Goal: Transaction & Acquisition: Purchase product/service

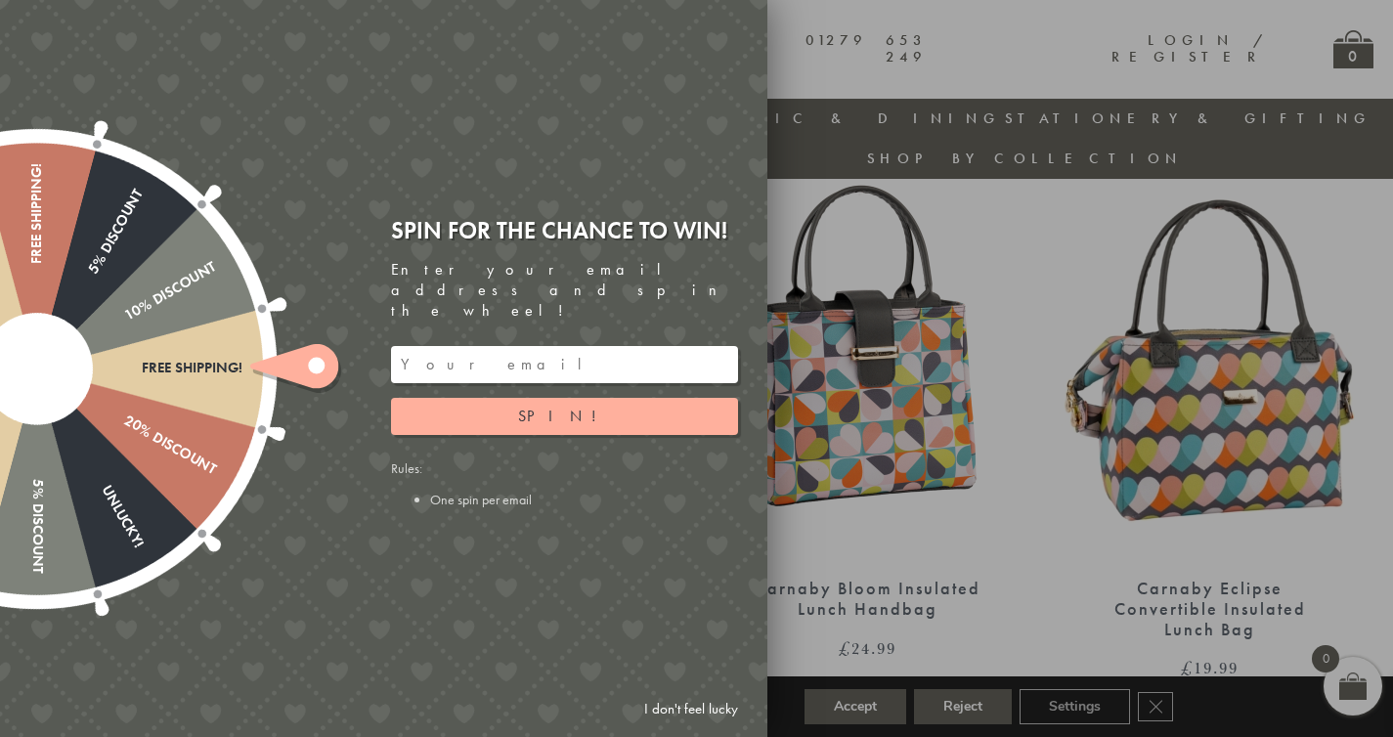
scroll to position [781, 0]
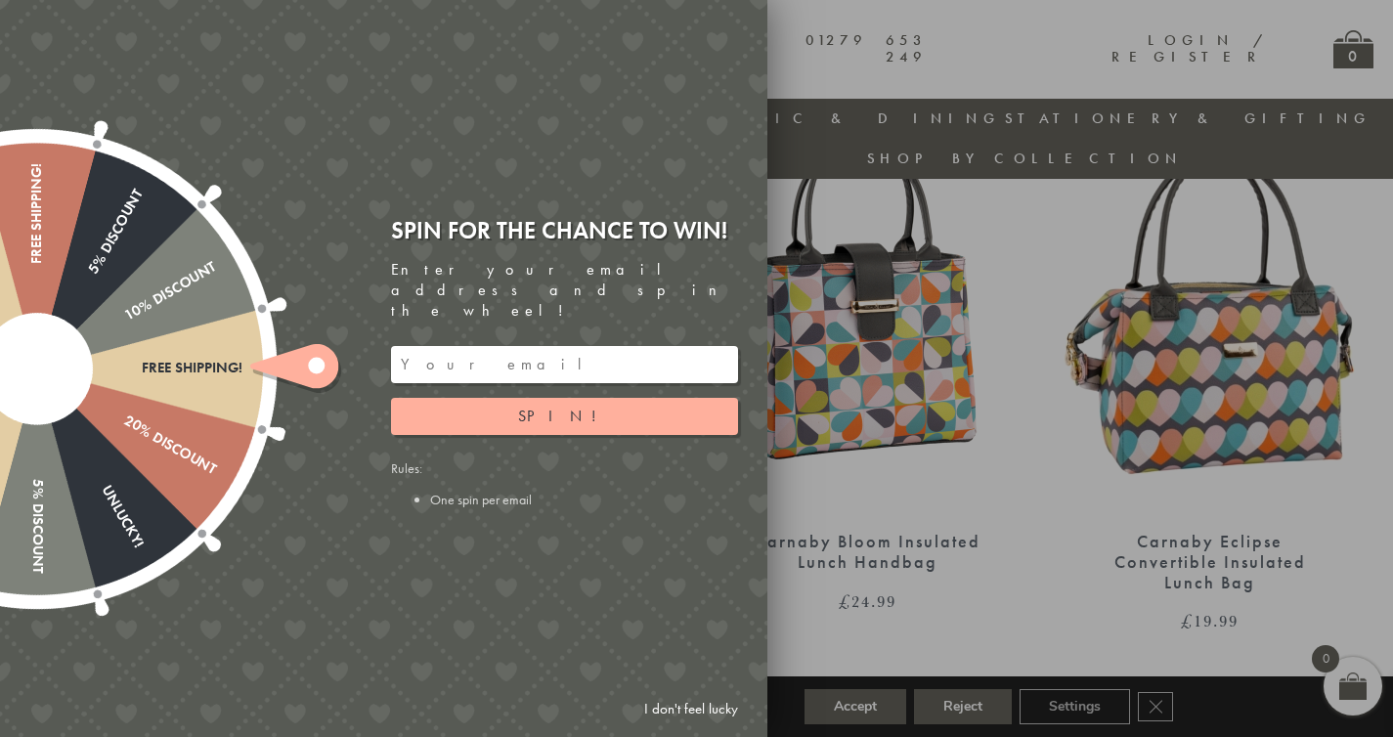
click at [569, 346] on input "email" at bounding box center [564, 364] width 347 height 37
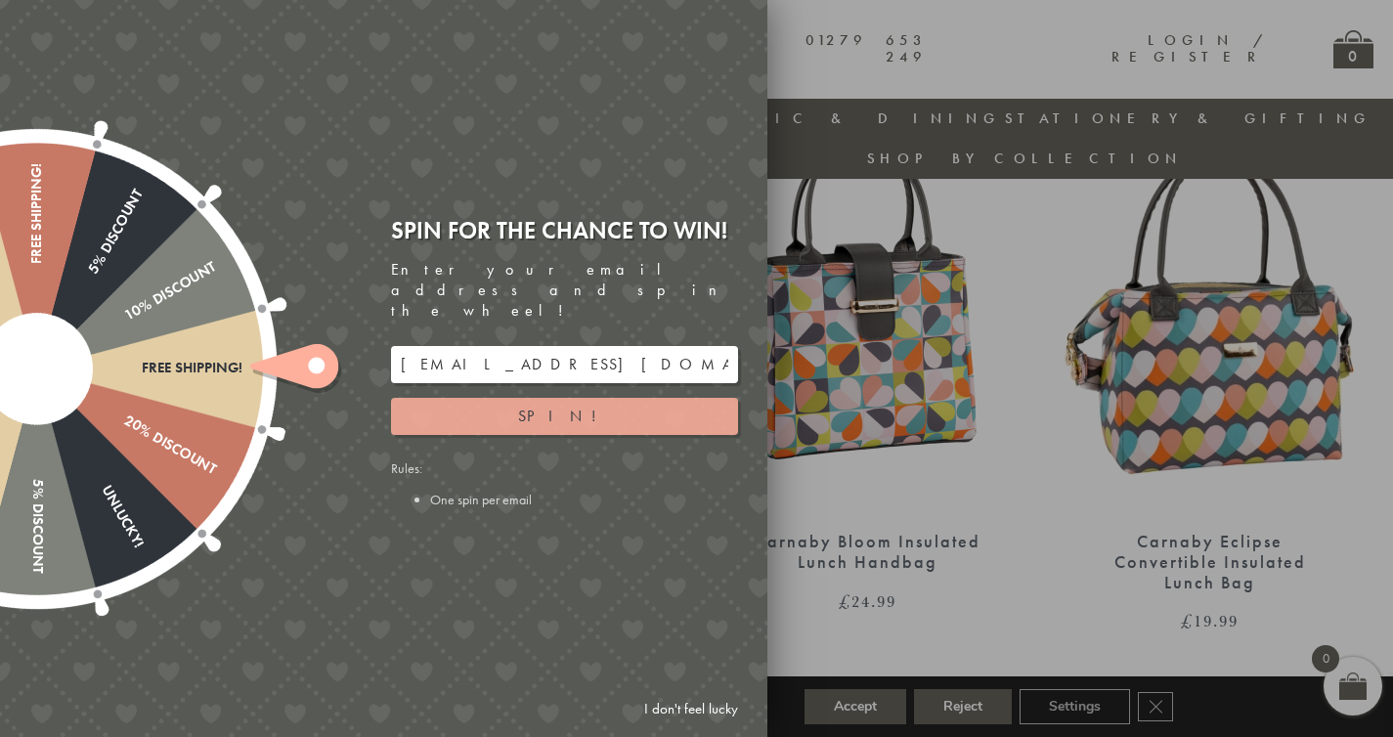
click at [642, 398] on button "Spin!" at bounding box center [564, 416] width 347 height 37
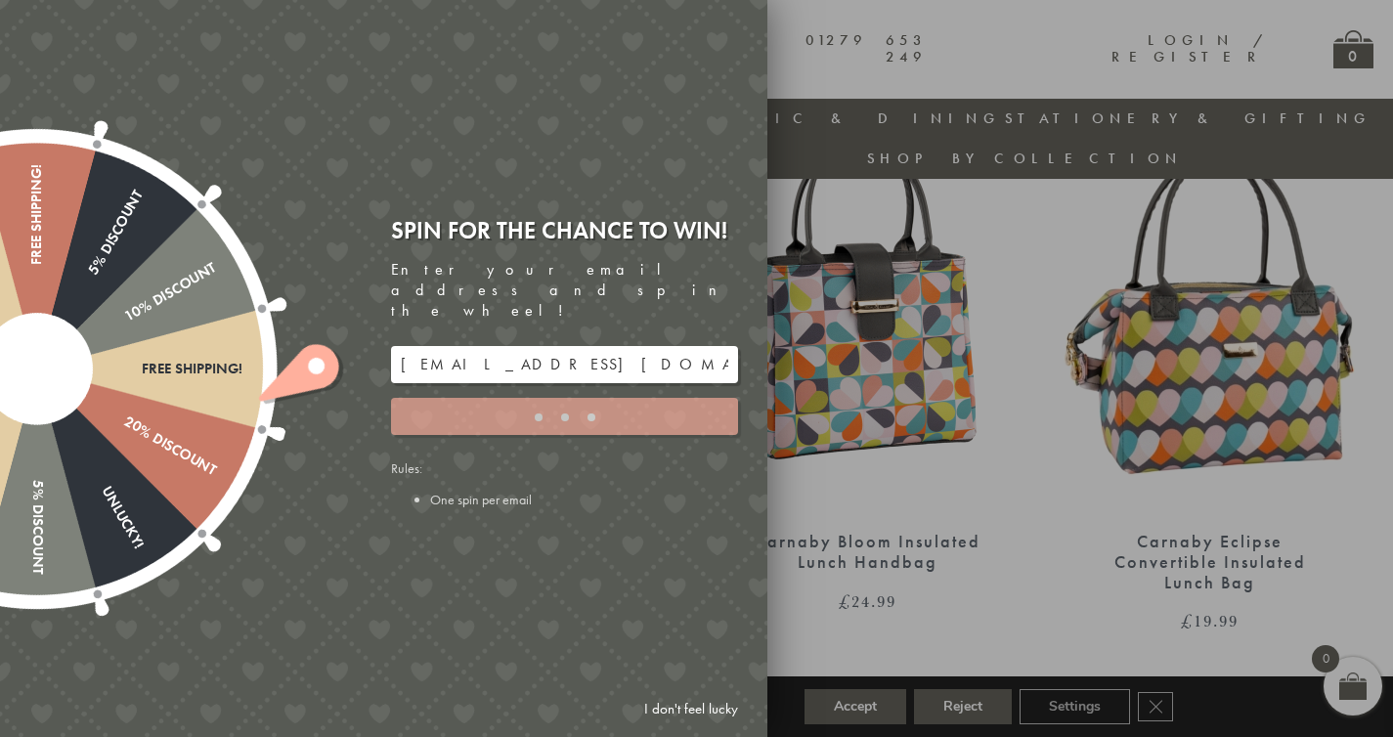
type input "GUGJPQNX"
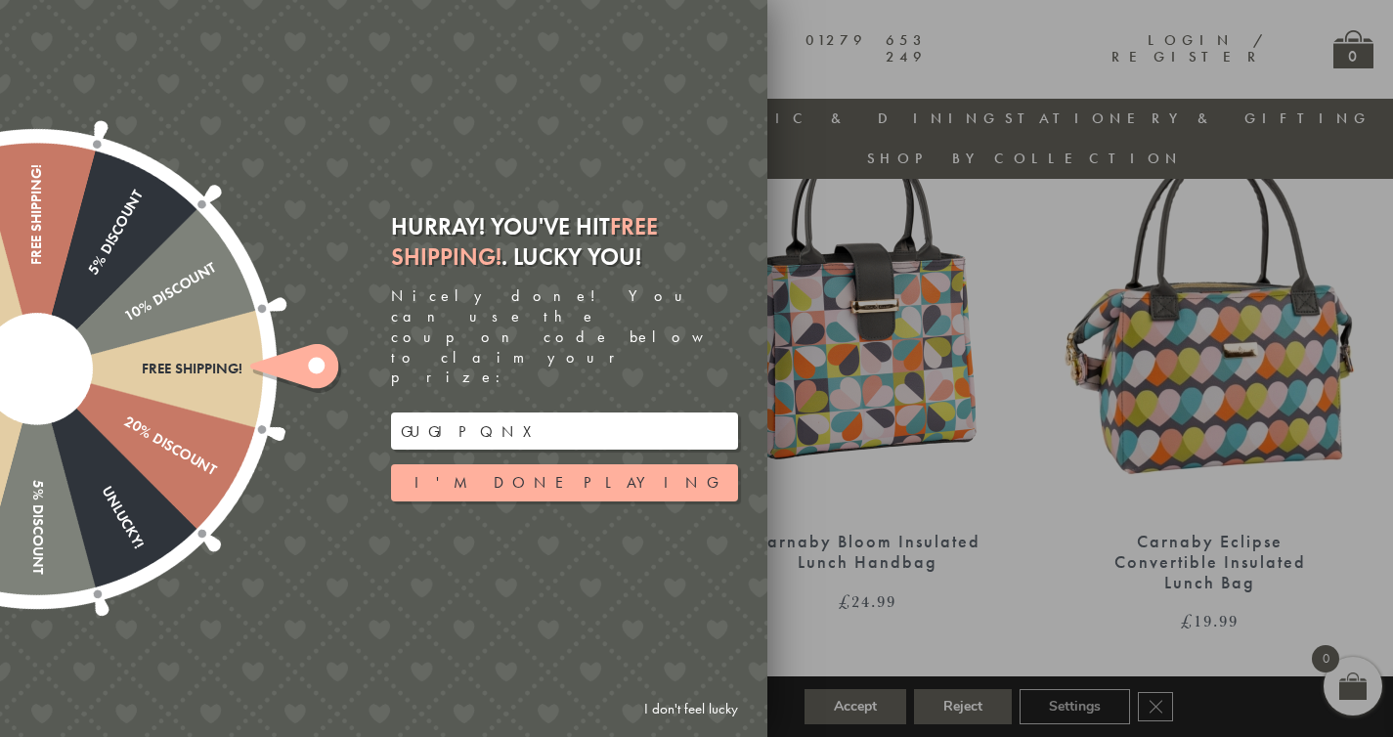
drag, startPoint x: 490, startPoint y: 406, endPoint x: 403, endPoint y: 398, distance: 87.4
click at [403, 413] on input "GUGJPQNX" at bounding box center [564, 431] width 347 height 37
click at [144, 387] on div at bounding box center [36, 369] width 629 height 629
click at [61, 373] on div "20% Discount" at bounding box center [125, 420] width 186 height 117
click at [316, 366] on ellipse at bounding box center [316, 366] width 17 height 17
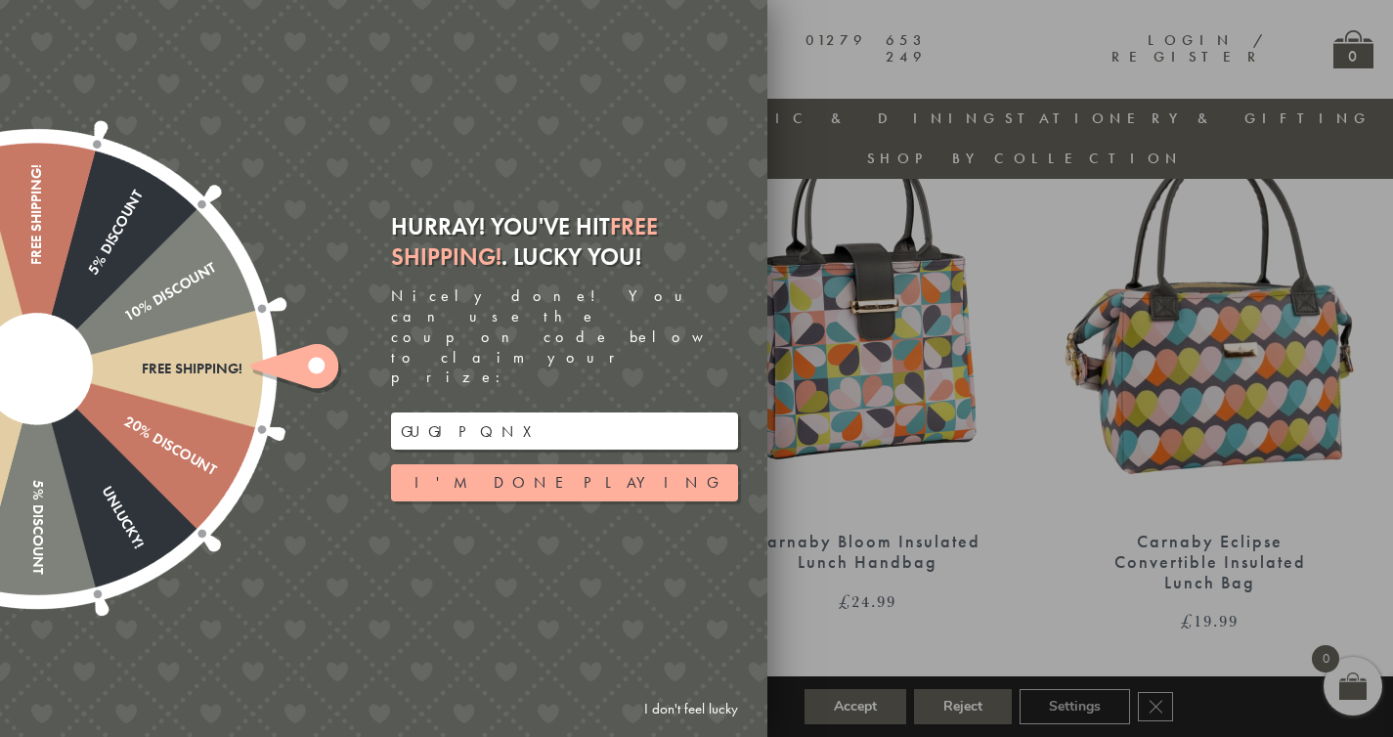
click at [316, 366] on ellipse at bounding box center [316, 366] width 17 height 17
click at [658, 726] on link "I don't feel lucky" at bounding box center [691, 709] width 113 height 36
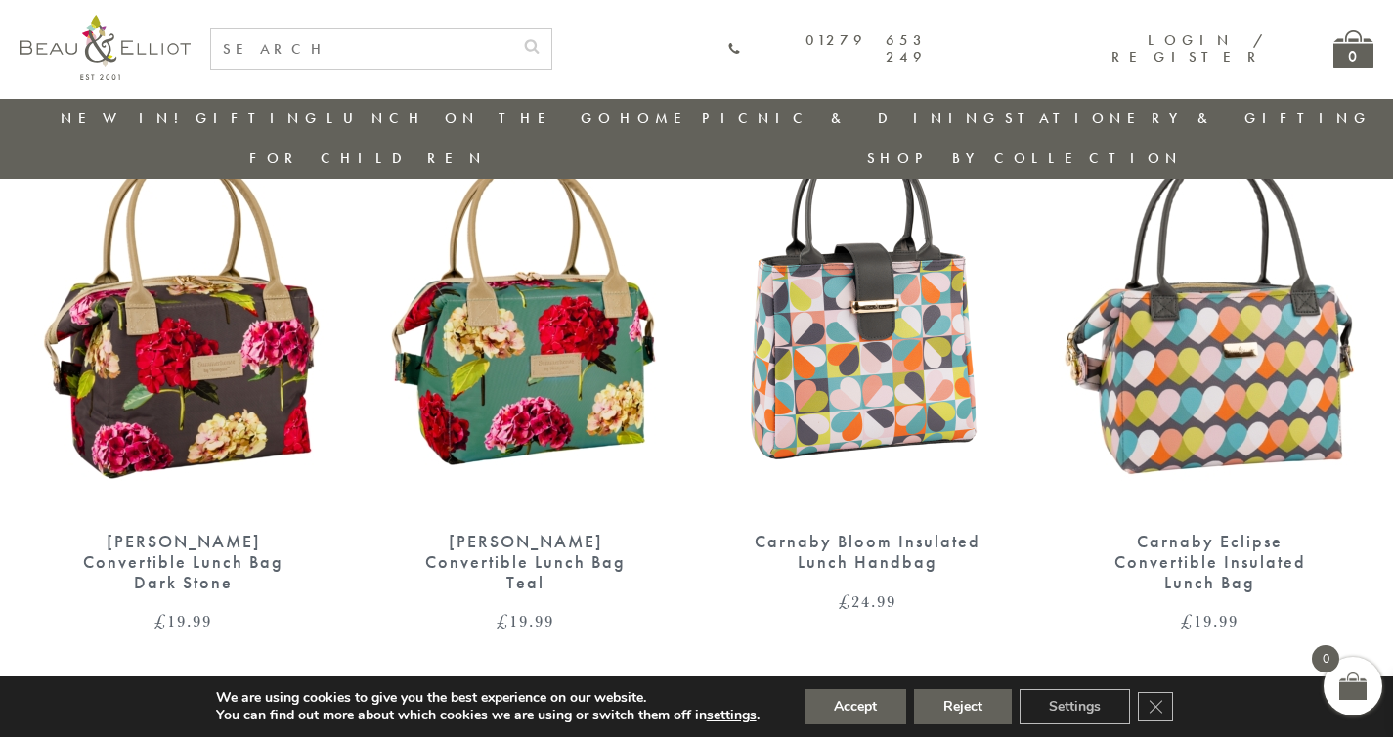
click at [191, 368] on img at bounding box center [183, 316] width 303 height 391
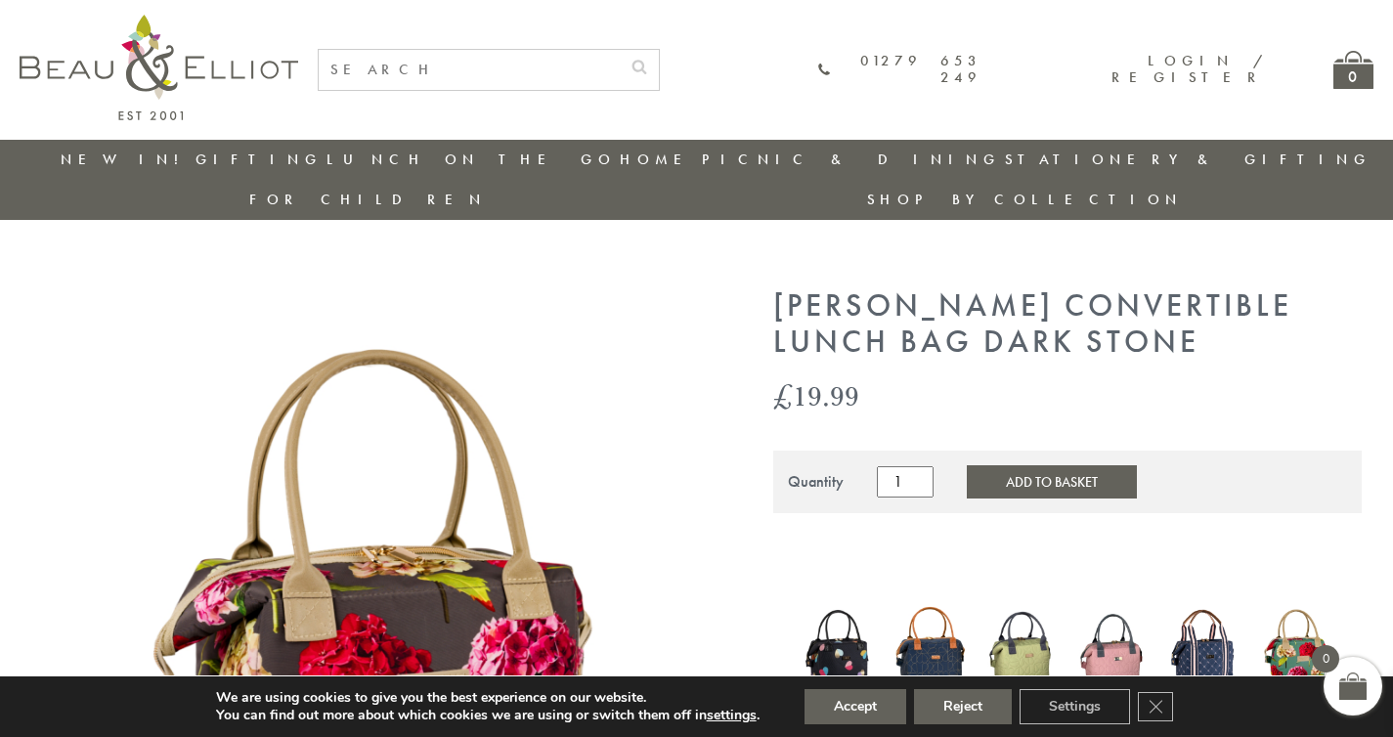
click at [1033, 465] on button "Add to Basket" at bounding box center [1052, 481] width 170 height 33
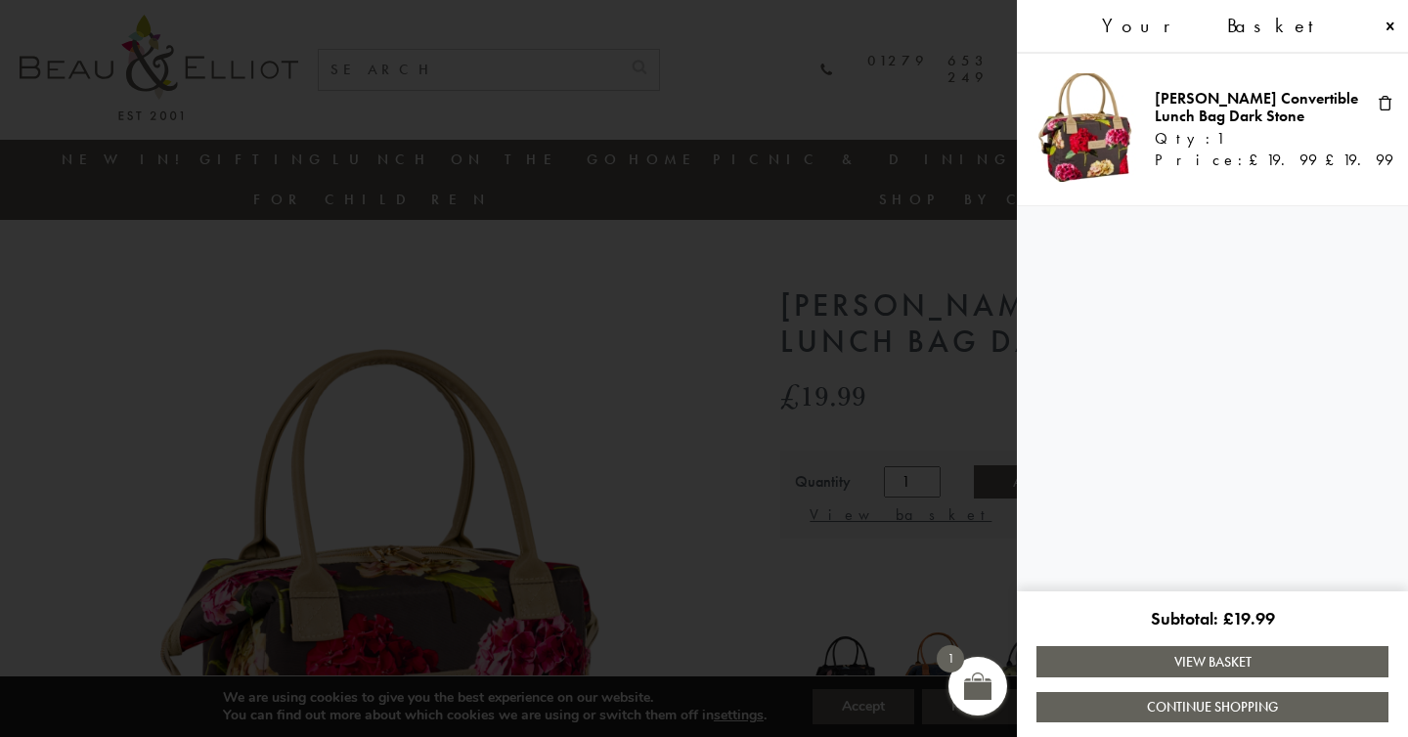
click at [1194, 661] on link "View Basket" at bounding box center [1212, 661] width 352 height 30
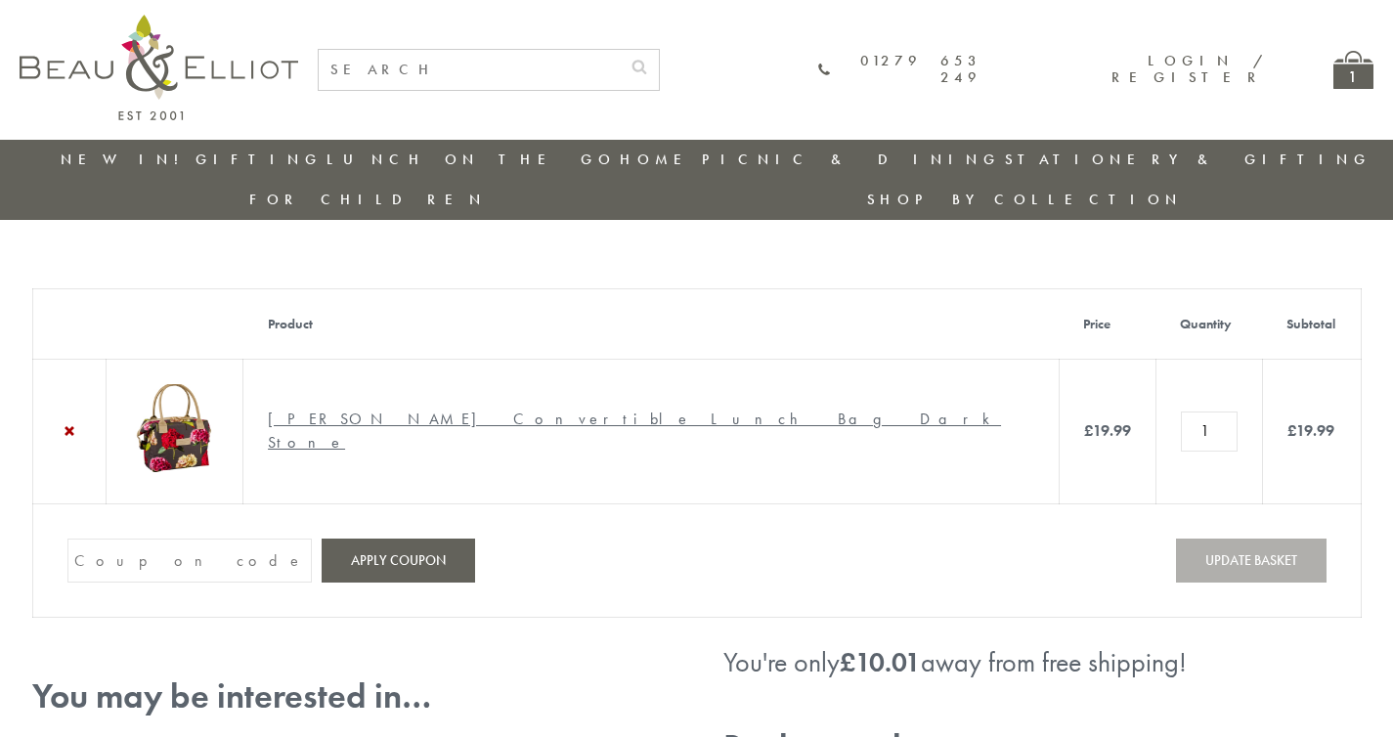
click at [198, 539] on input "Coupon:" at bounding box center [189, 561] width 244 height 44
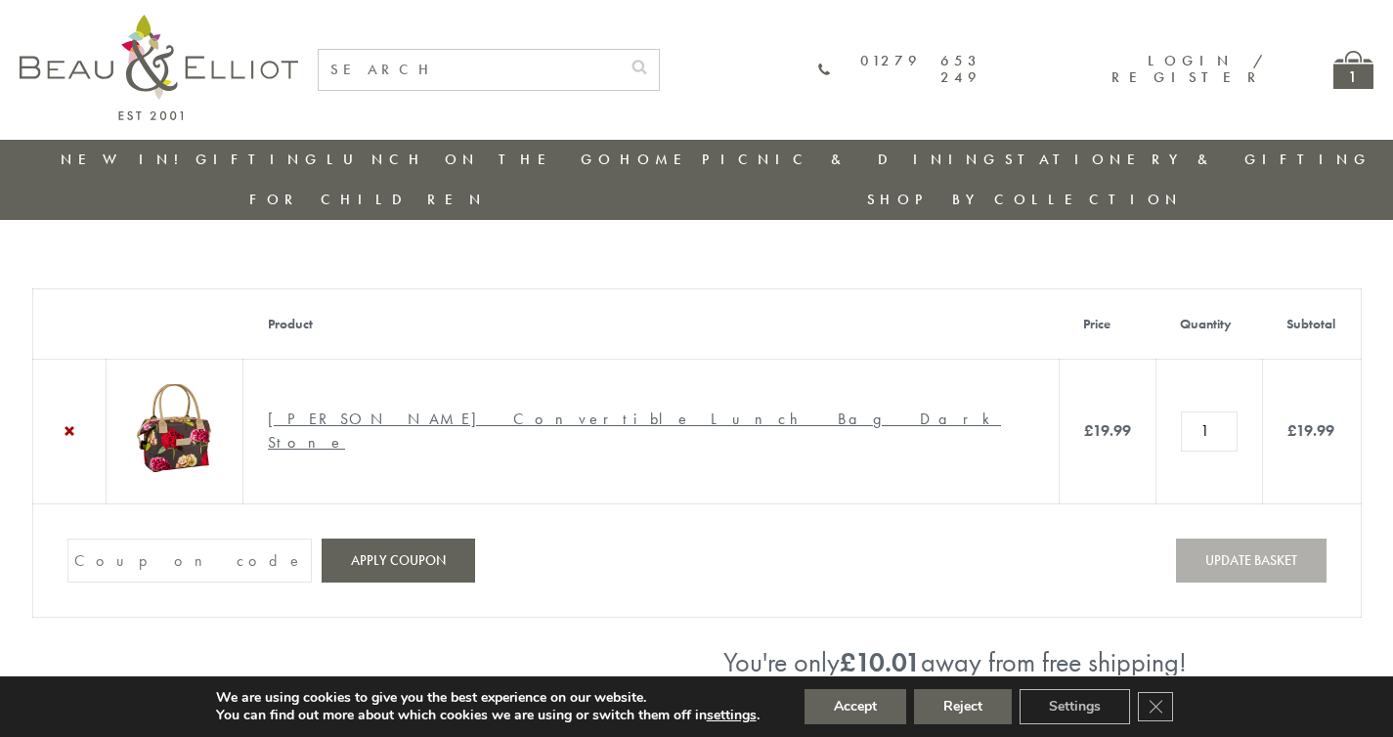
paste input "GUGJPQNX"
type input "GUGJPQNX"
click at [326, 539] on button "Apply coupon" at bounding box center [399, 561] width 154 height 44
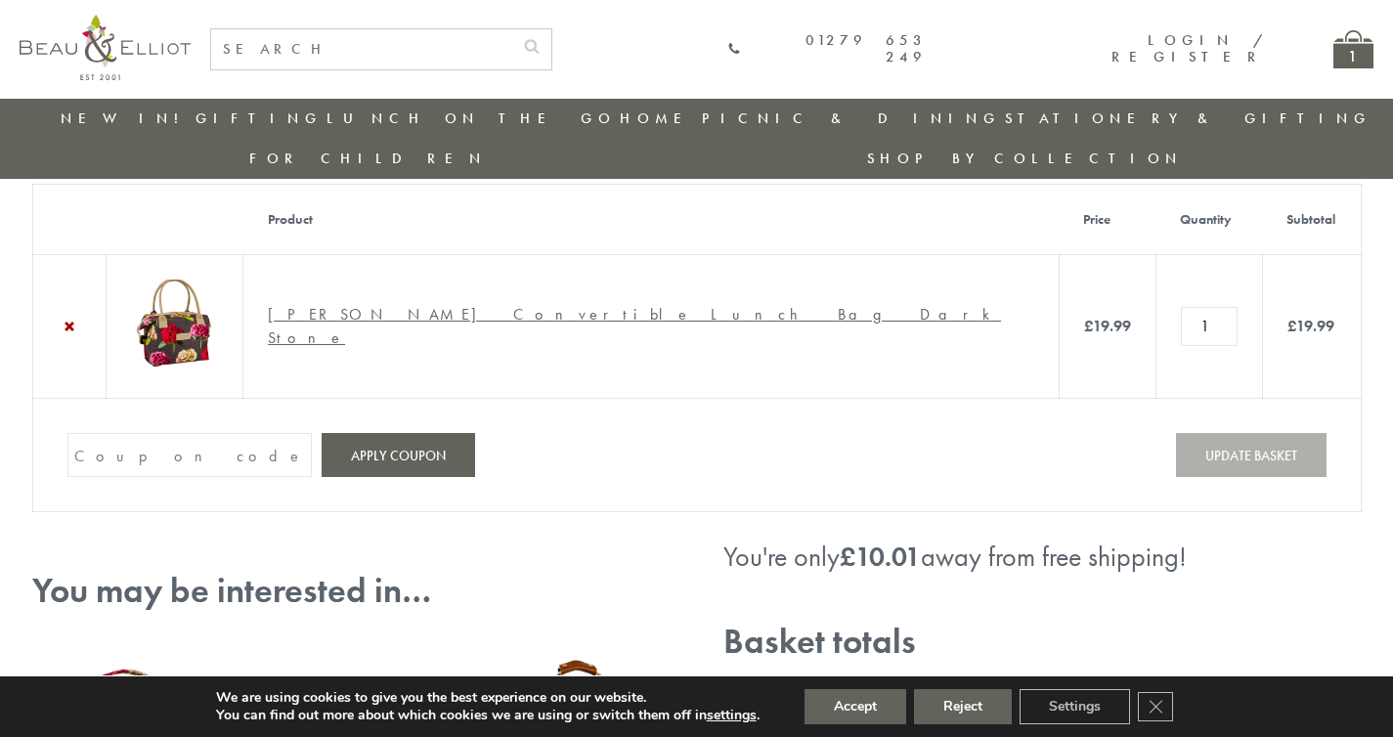
scroll to position [150, 0]
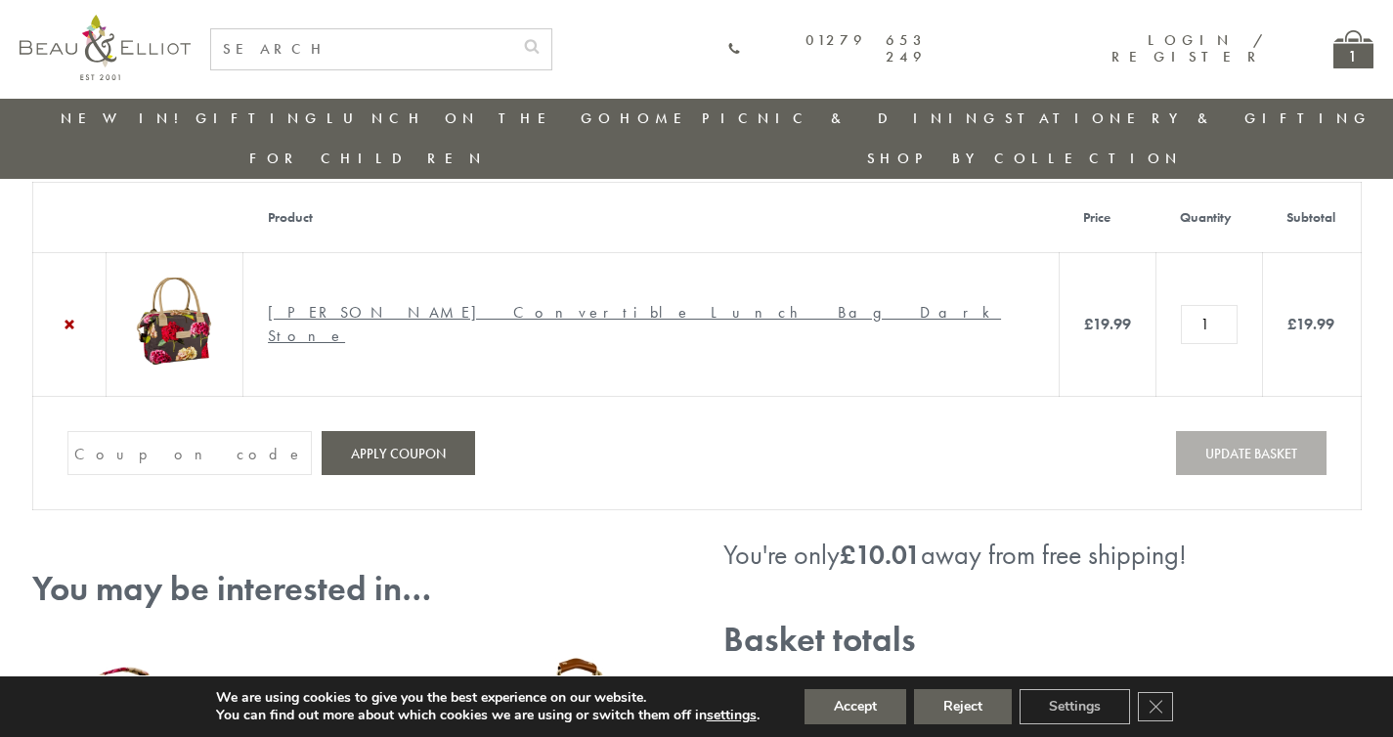
drag, startPoint x: 735, startPoint y: 297, endPoint x: 383, endPoint y: 293, distance: 352.0
click at [383, 293] on td "[PERSON_NAME] Convertible Lunch Bag Dark Stone" at bounding box center [651, 324] width 816 height 145
copy link "[PERSON_NAME] Convertible Lunch Bag Dark Stone"
click at [719, 445] on td "Coupon: Apply coupon Update basket" at bounding box center [696, 453] width 1329 height 113
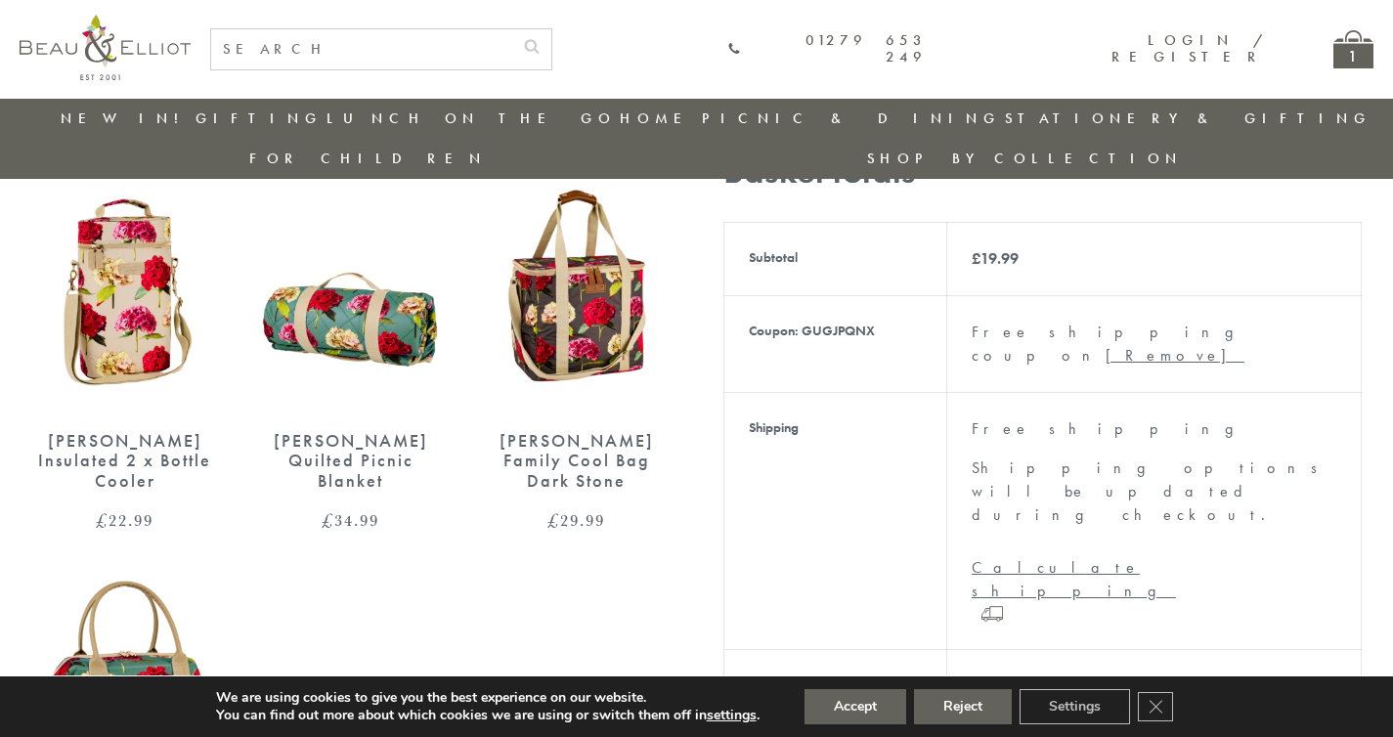
scroll to position [615, 0]
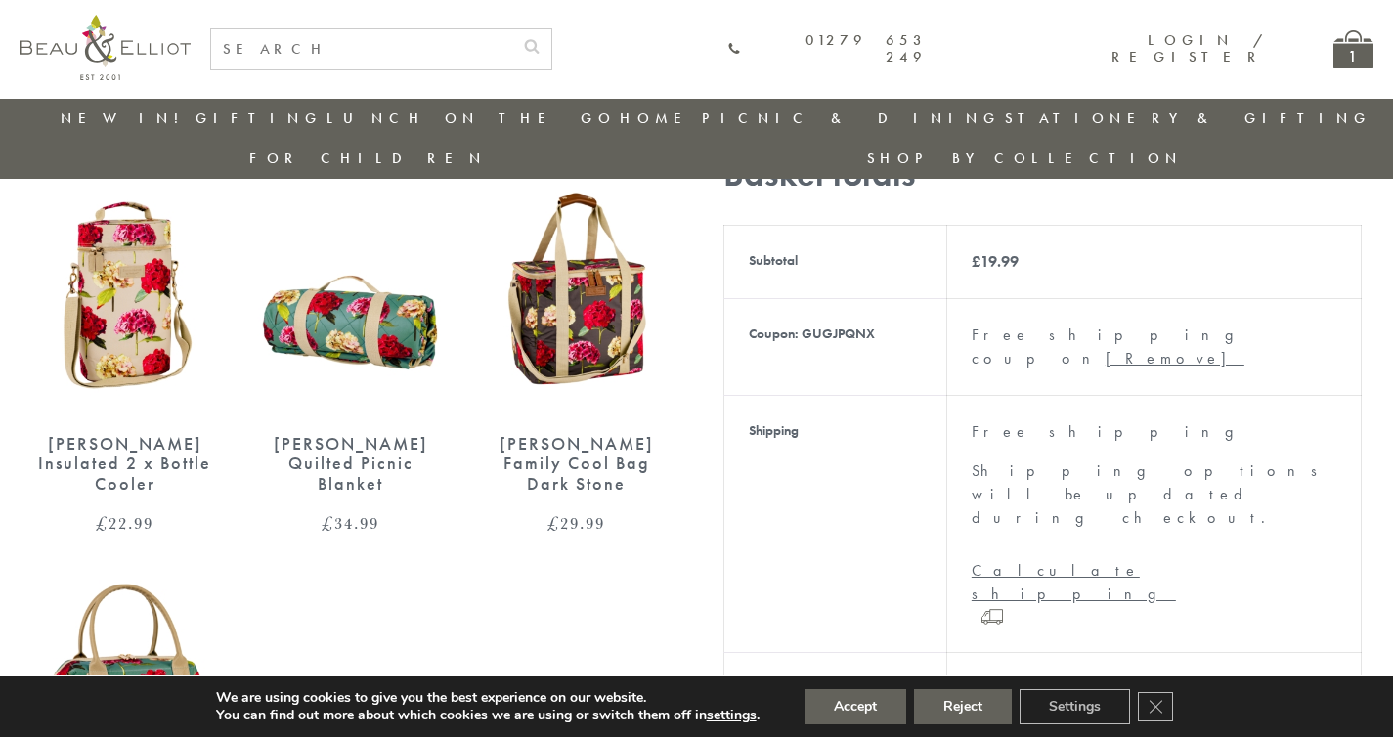
click at [1005, 110] on link "Stationery & Gifting" at bounding box center [1188, 119] width 367 height 20
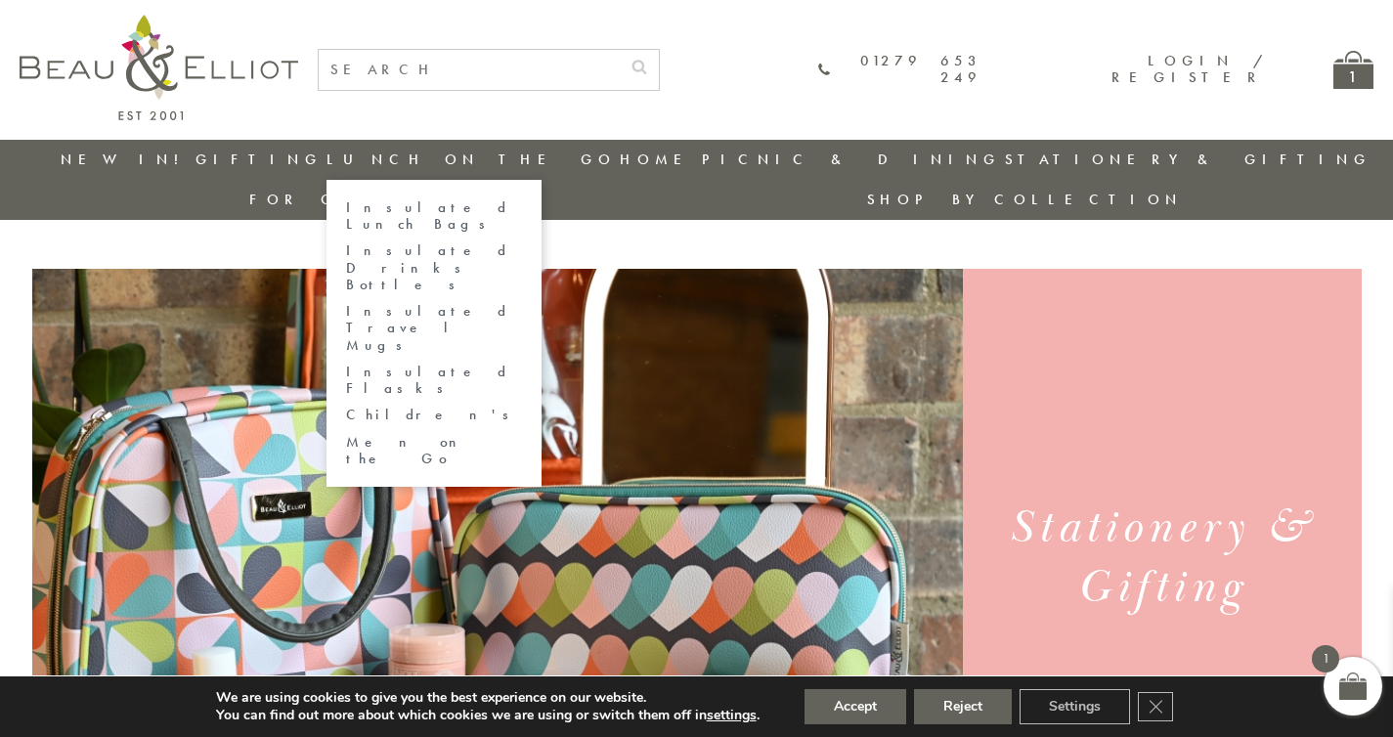
click at [402, 250] on link "Insulated Drinks Bottles" at bounding box center [434, 267] width 176 height 51
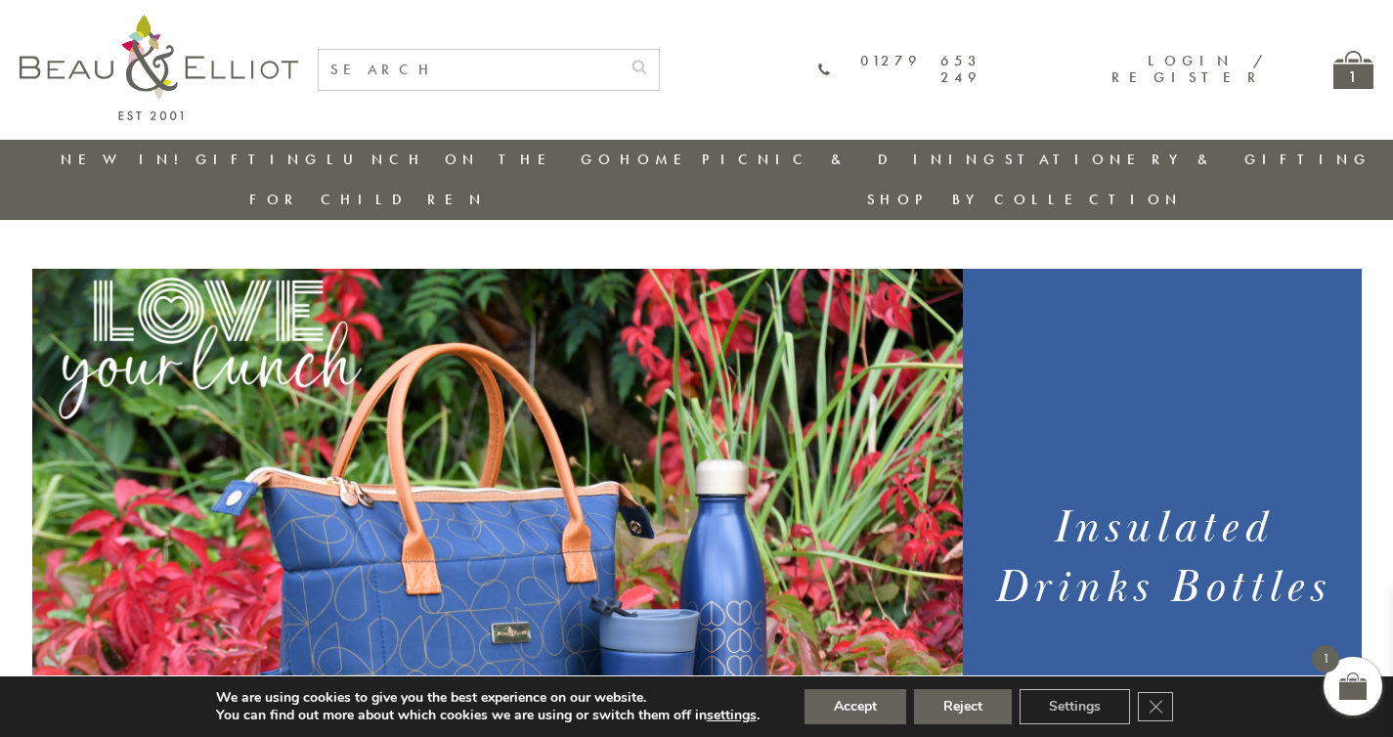
click at [1351, 76] on div "1" at bounding box center [1354, 70] width 40 height 38
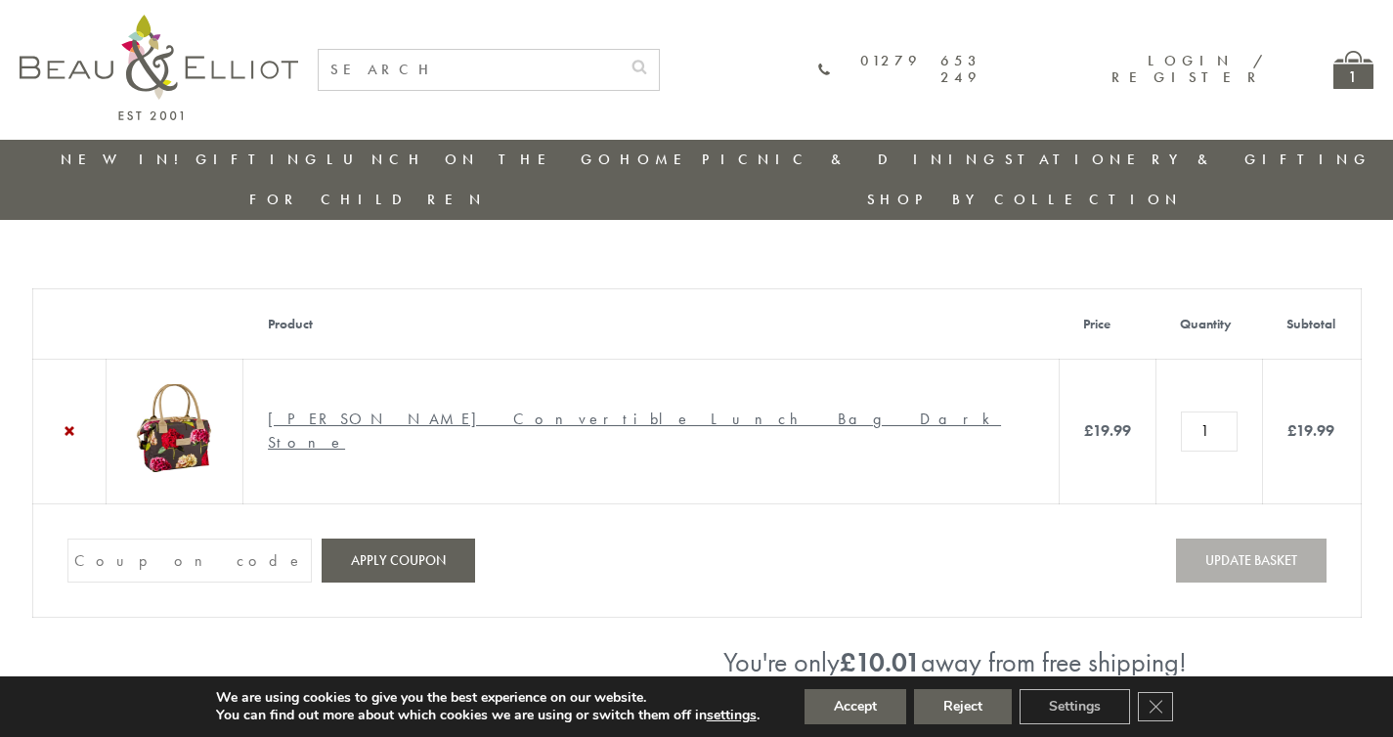
click at [237, 539] on input "Coupon:" at bounding box center [189, 561] width 244 height 44
click at [238, 539] on input "Coupon:" at bounding box center [189, 561] width 244 height 44
click at [1354, 75] on div "1" at bounding box center [1354, 70] width 40 height 38
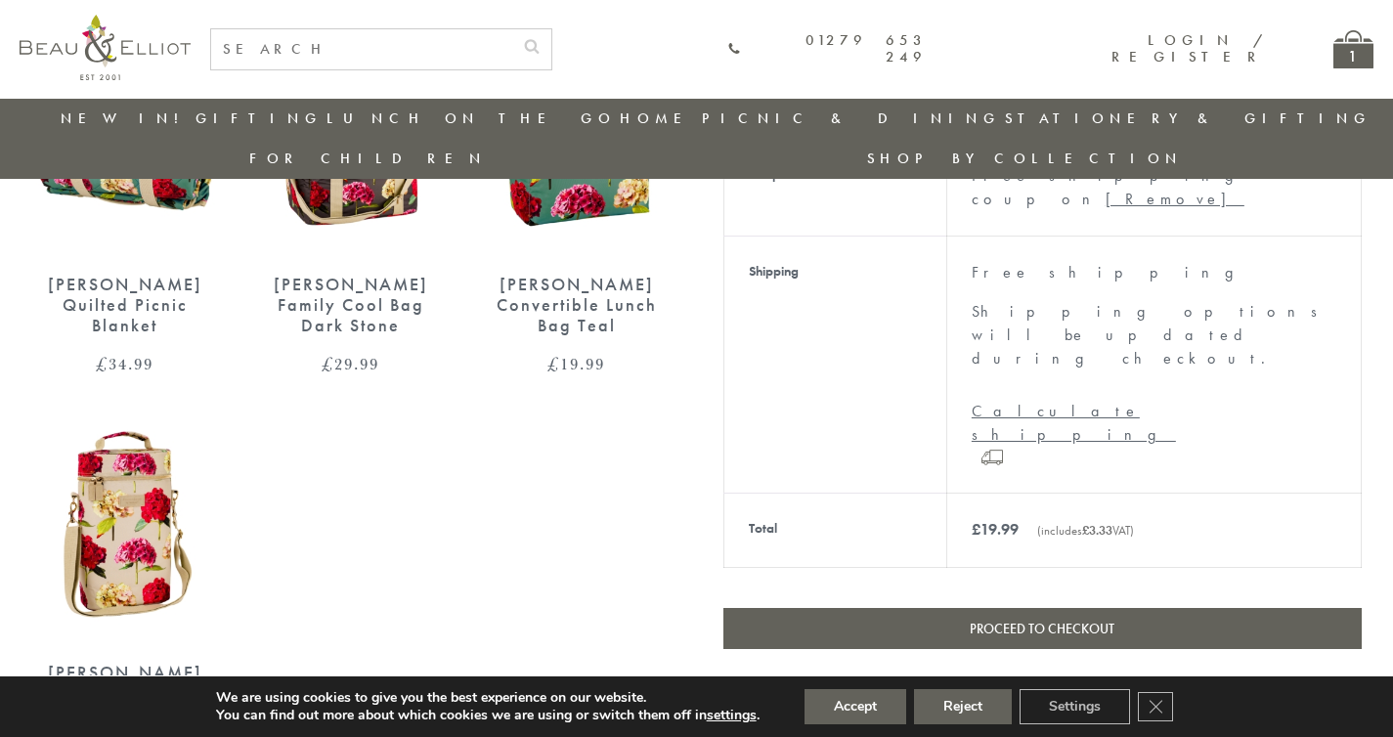
scroll to position [698, 0]
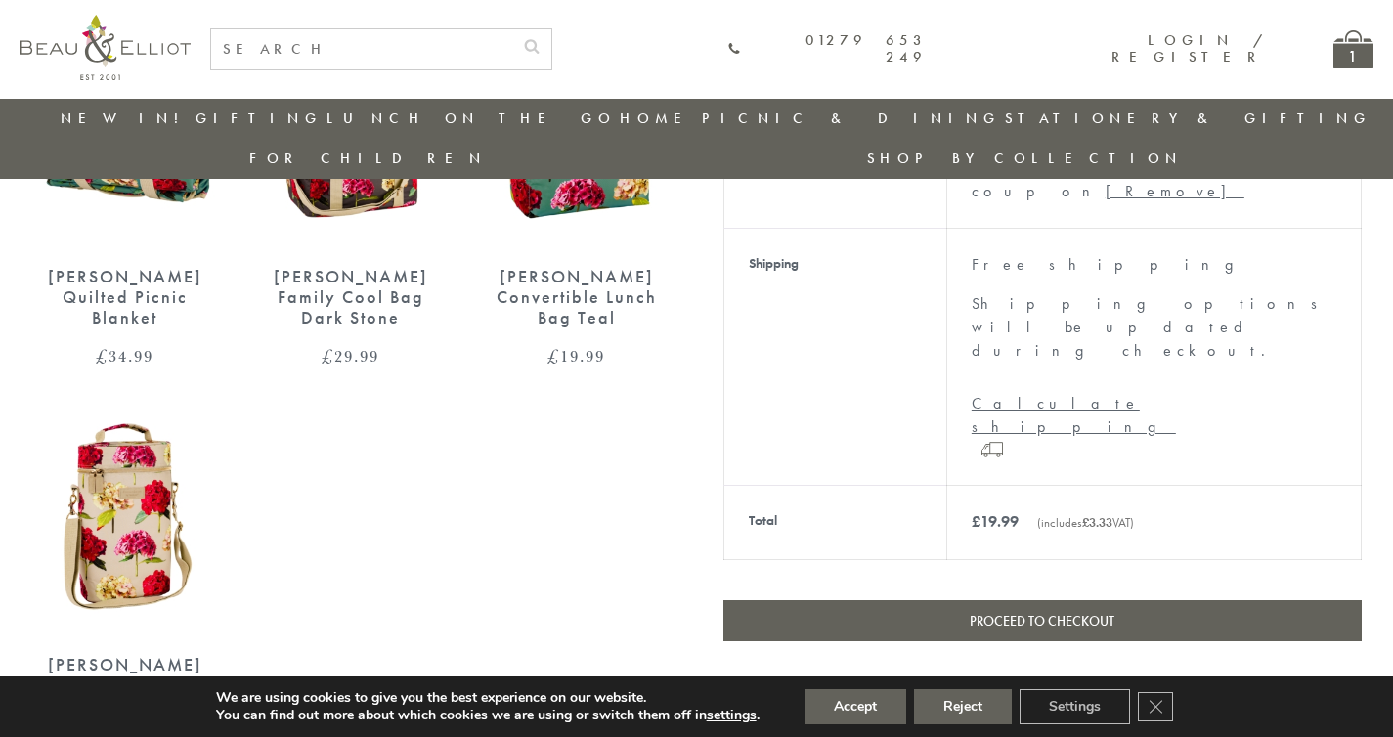
click at [1175, 600] on link "Proceed to checkout" at bounding box center [1043, 620] width 638 height 41
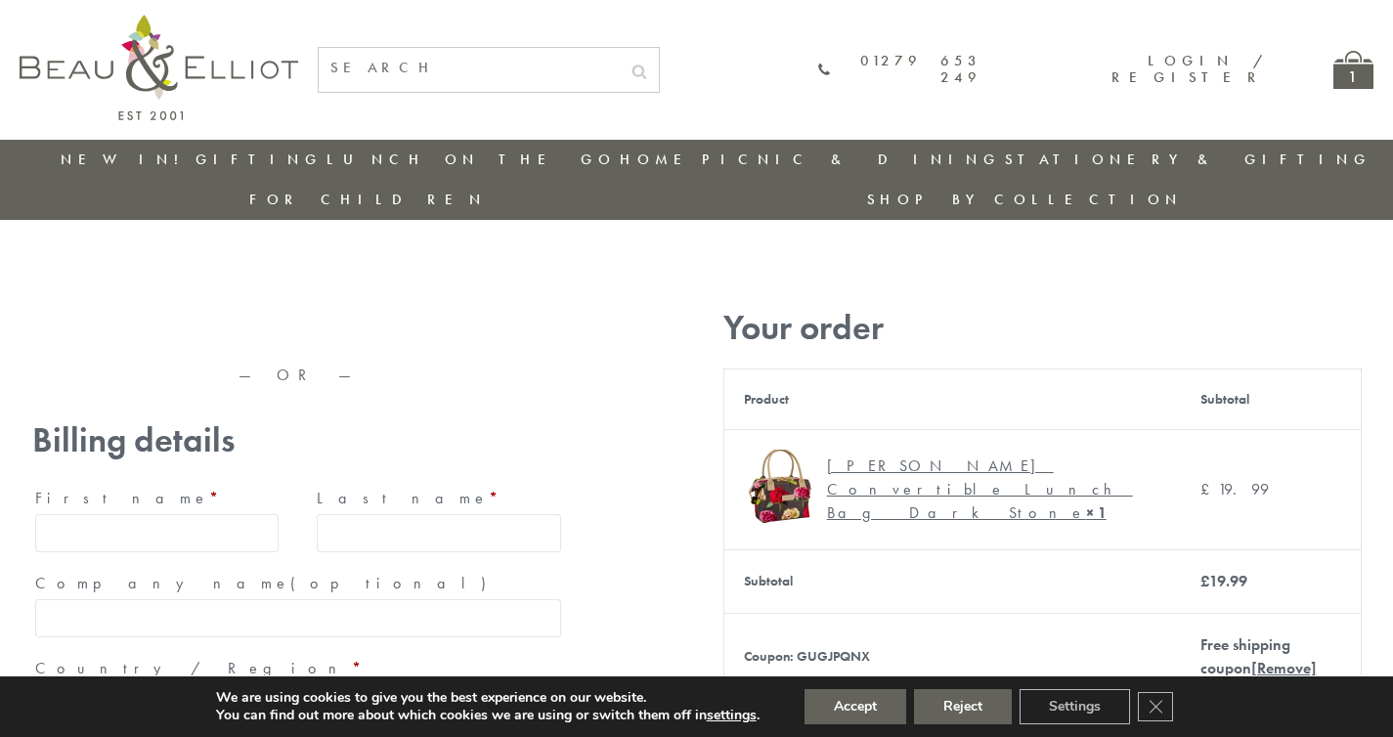
click at [99, 514] on input "First name *" at bounding box center [157, 533] width 244 height 38
type input "[PERSON_NAME]"
click at [344, 514] on input "Last name *" at bounding box center [439, 533] width 244 height 38
type input "Parsons"
click at [310, 599] on input "Company name (optional)" at bounding box center [298, 618] width 526 height 38
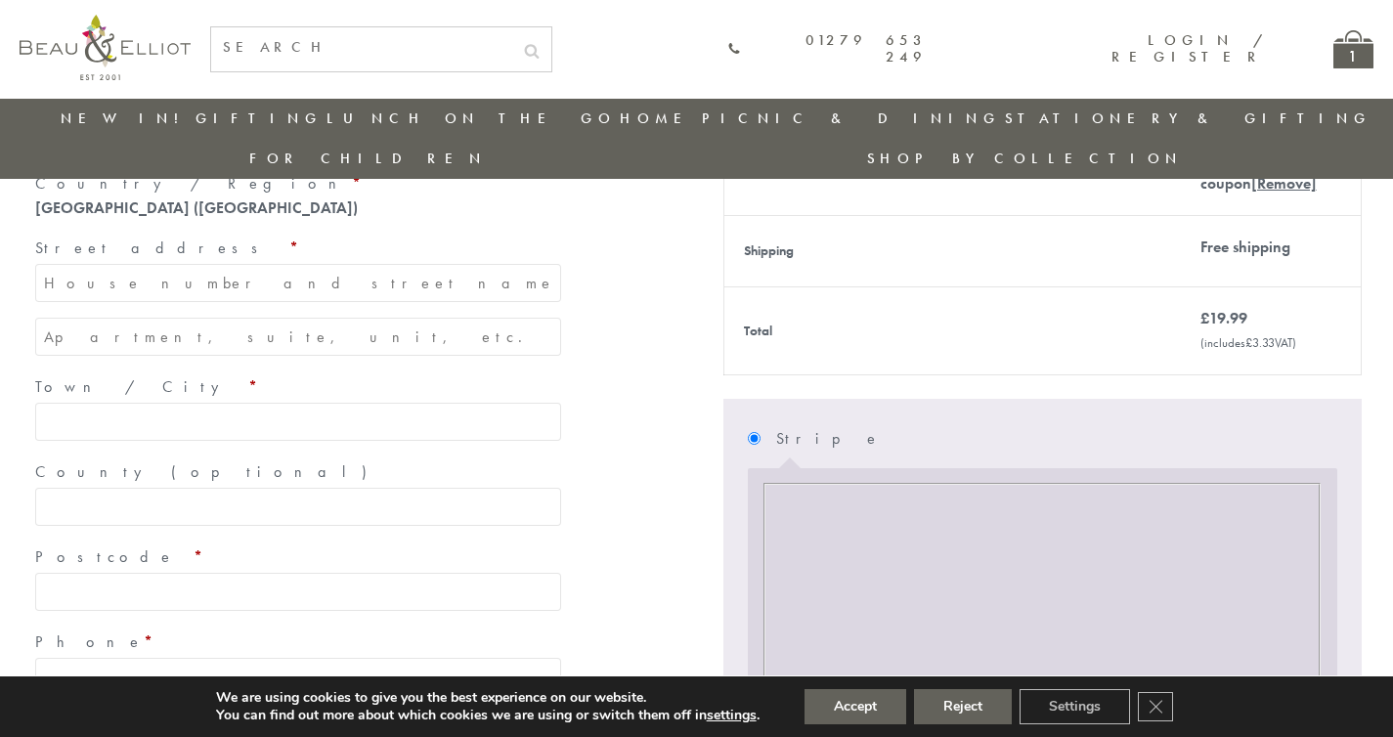
scroll to position [457, 0]
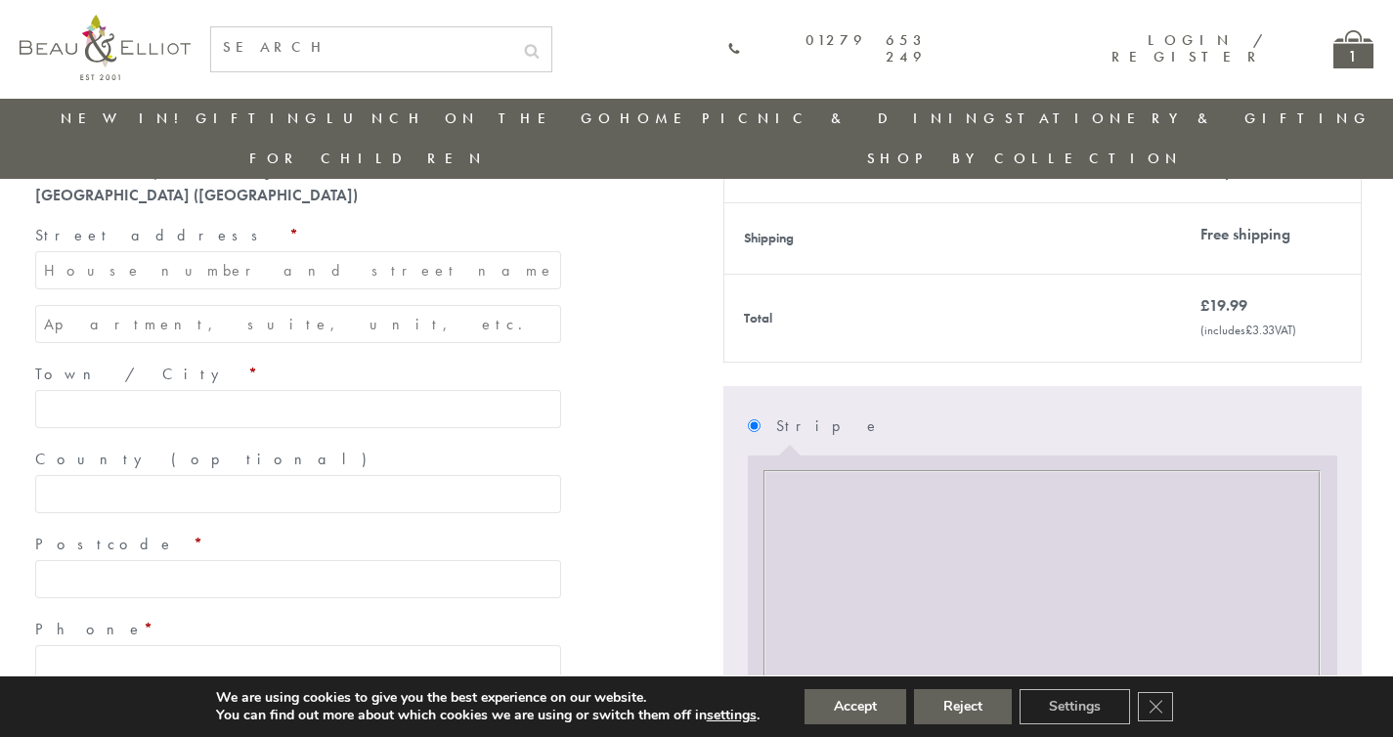
click at [286, 251] on input "Street address *" at bounding box center [298, 270] width 526 height 38
type input "88 landswood road"
click at [242, 390] on input "Town / City *" at bounding box center [298, 409] width 526 height 38
type input "Oldbury"
click at [69, 251] on input "88 landswood road" at bounding box center [298, 270] width 526 height 38
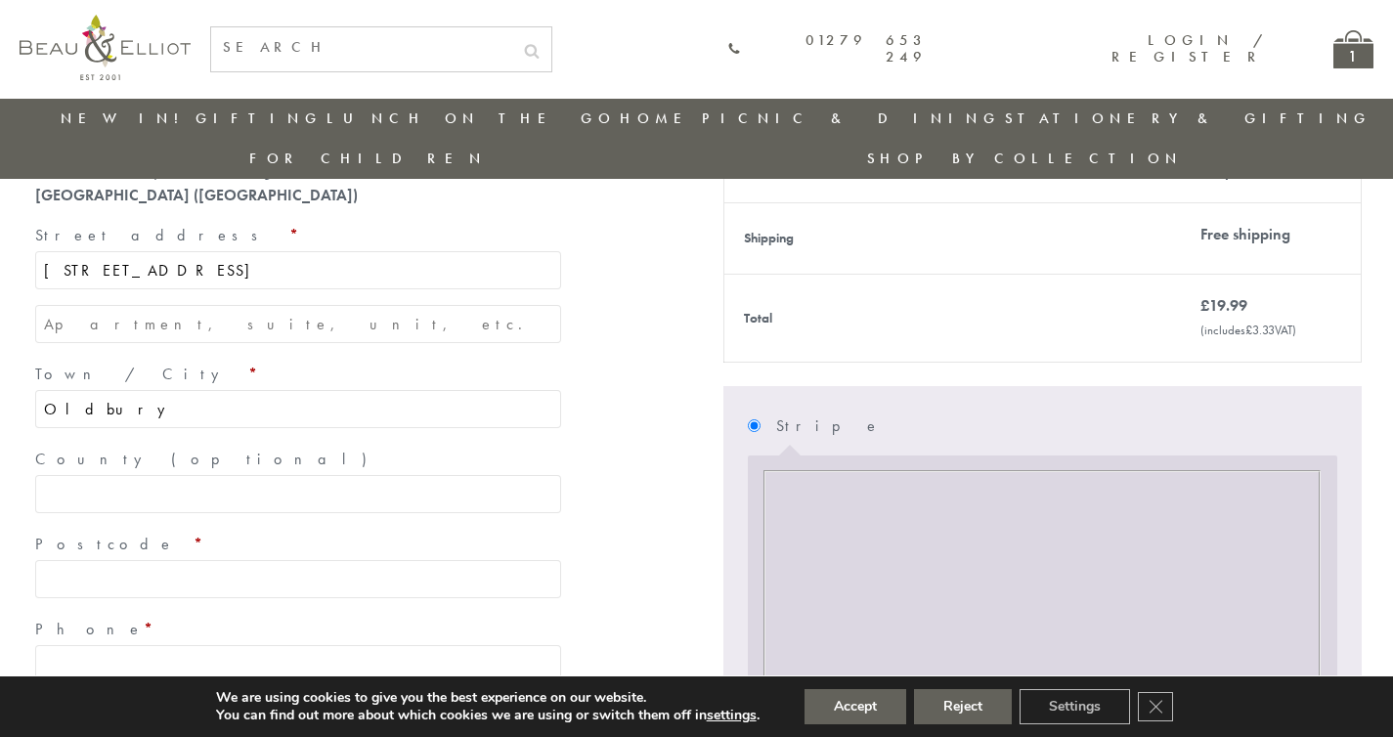
click at [146, 251] on input "88 Landswood road" at bounding box center [298, 270] width 526 height 38
type input "[STREET_ADDRESS]"
click at [120, 475] on input "County (optional)" at bounding box center [298, 494] width 526 height 38
type input "Q"
type input "[GEOGRAPHIC_DATA]"
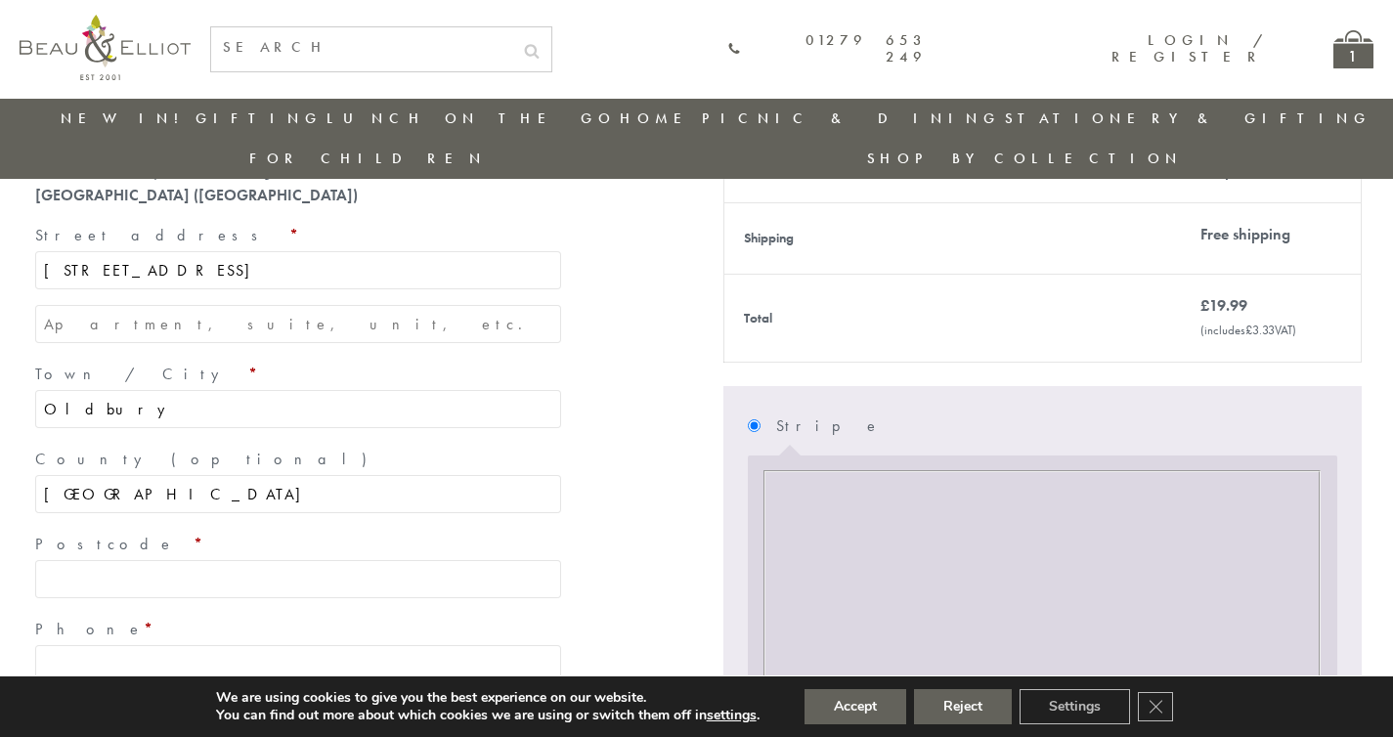
click at [107, 560] on input "Postcode *" at bounding box center [298, 579] width 526 height 38
type input "B68 9QW"
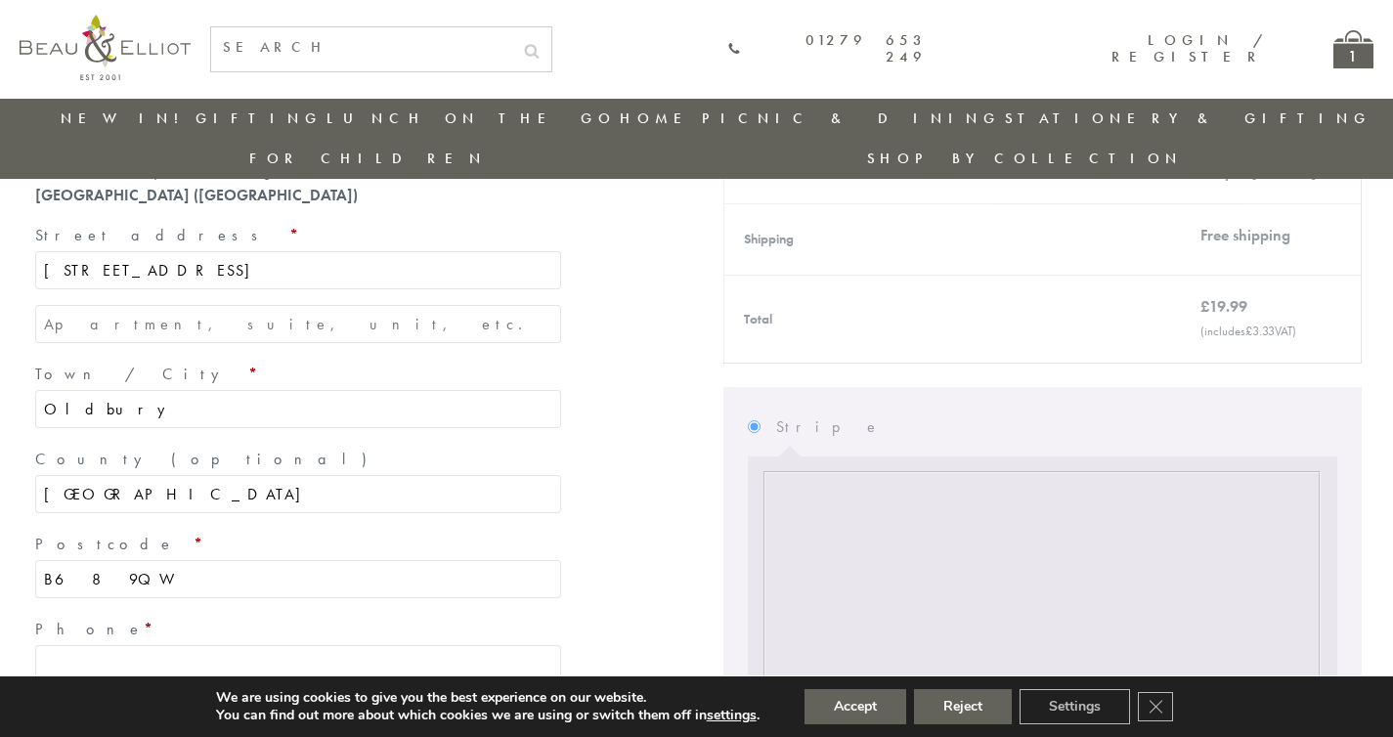
click at [103, 645] on input "Phone *" at bounding box center [298, 664] width 526 height 38
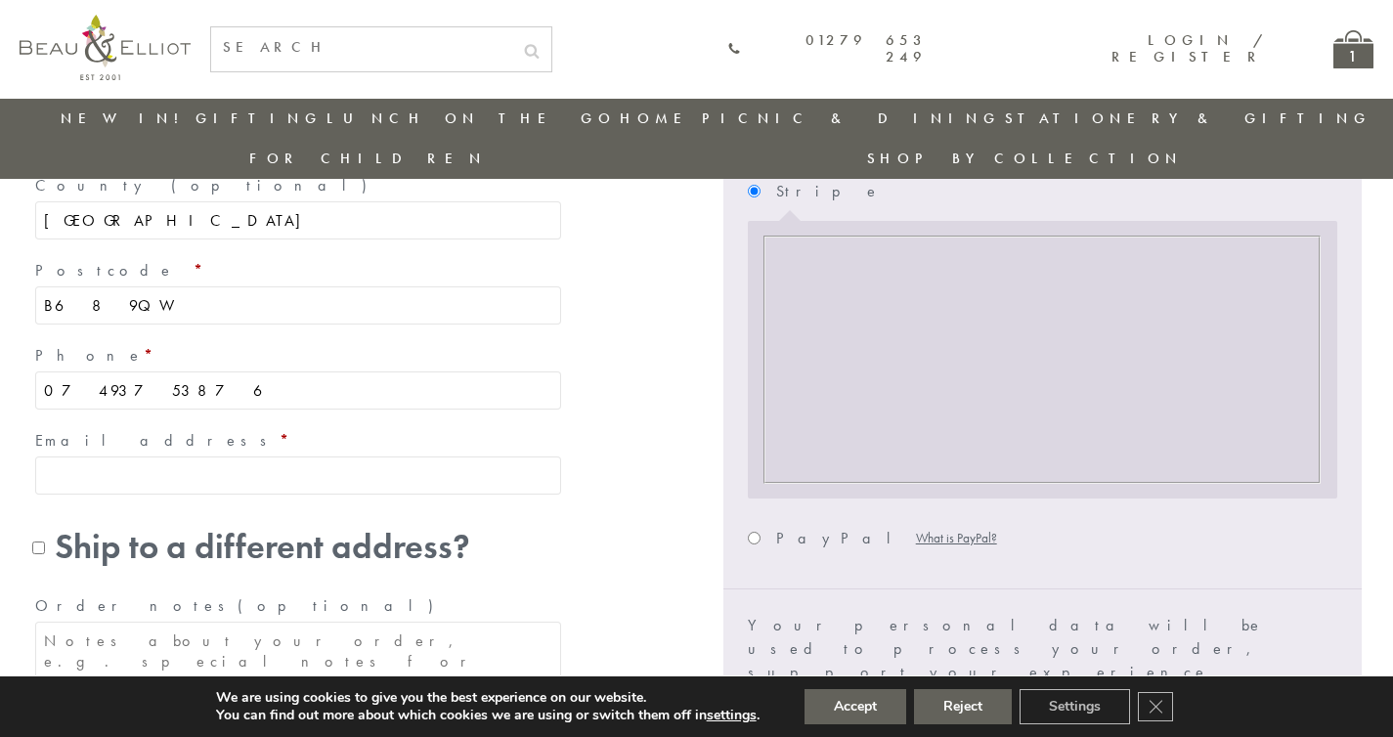
scroll to position [709, 0]
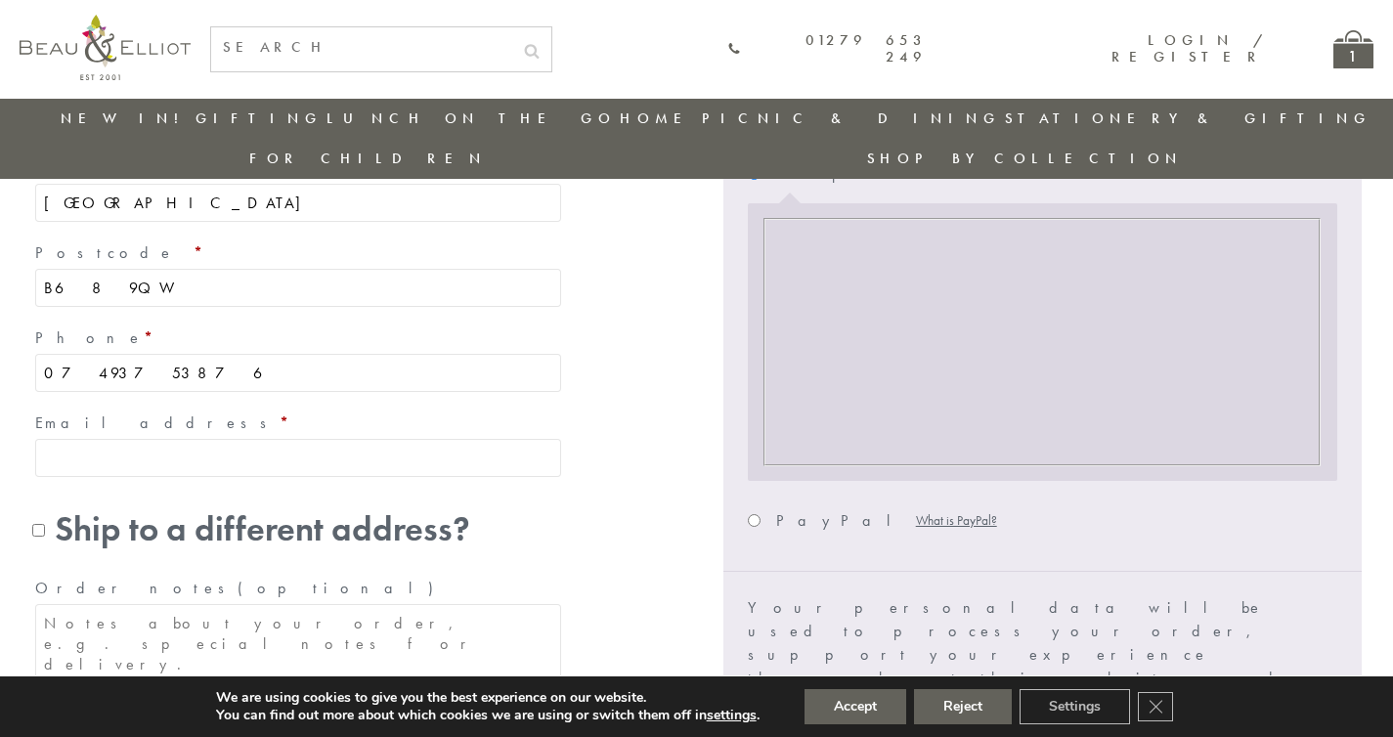
type input "07493753876"
click at [530, 439] on input "Email address *" at bounding box center [298, 458] width 526 height 38
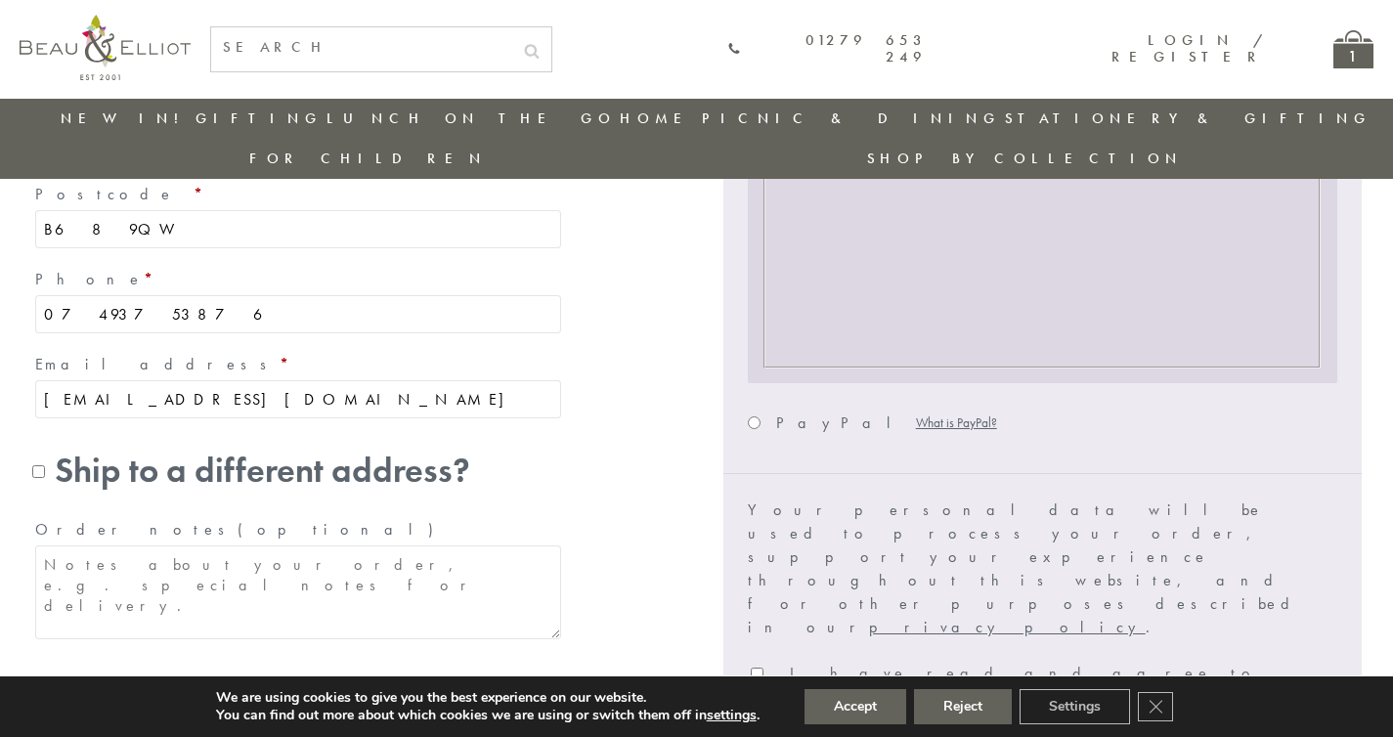
scroll to position [808, 0]
type input "[EMAIL_ADDRESS][DOMAIN_NAME]"
click at [793, 397] on label "PayPal What is PayPal?" at bounding box center [886, 422] width 221 height 51
click at [761, 416] on input "PayPal What is PayPal?" at bounding box center [754, 422] width 13 height 13
radio input "true"
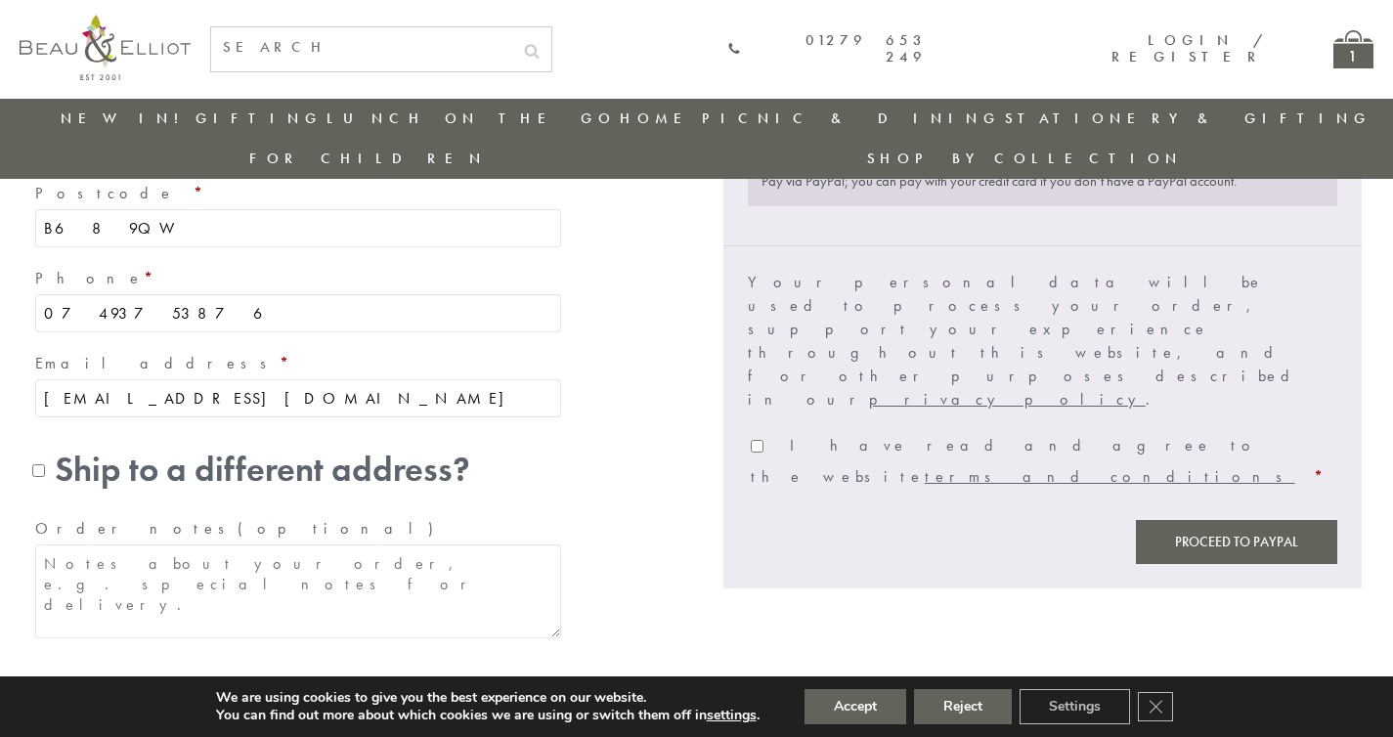
click at [829, 435] on span "I have read and agree to the website terms and conditions" at bounding box center [1023, 461] width 545 height 52
click at [764, 440] on input "I have read and agree to the website terms and conditions *" at bounding box center [757, 446] width 13 height 13
checkbox input "true"
click at [1235, 520] on button "Proceed to PayPal" at bounding box center [1236, 542] width 201 height 44
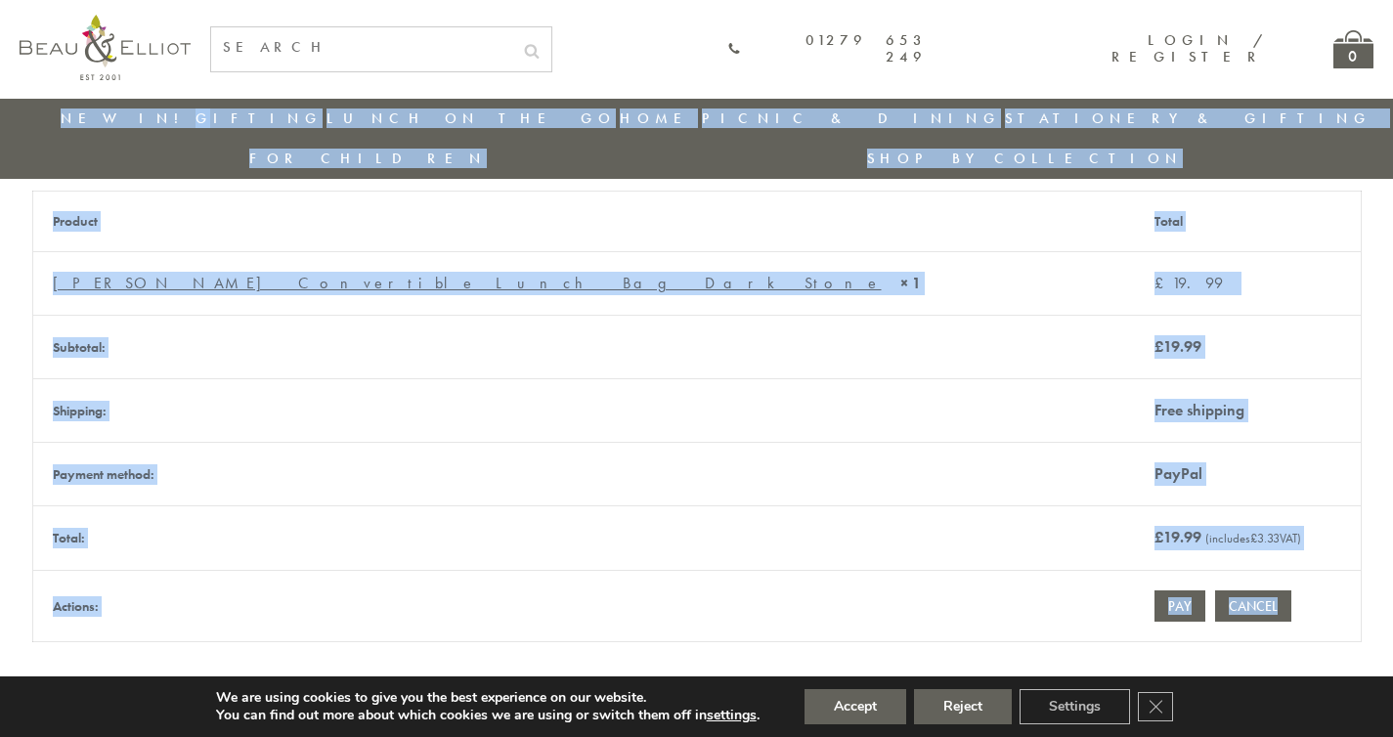
scroll to position [819, 0]
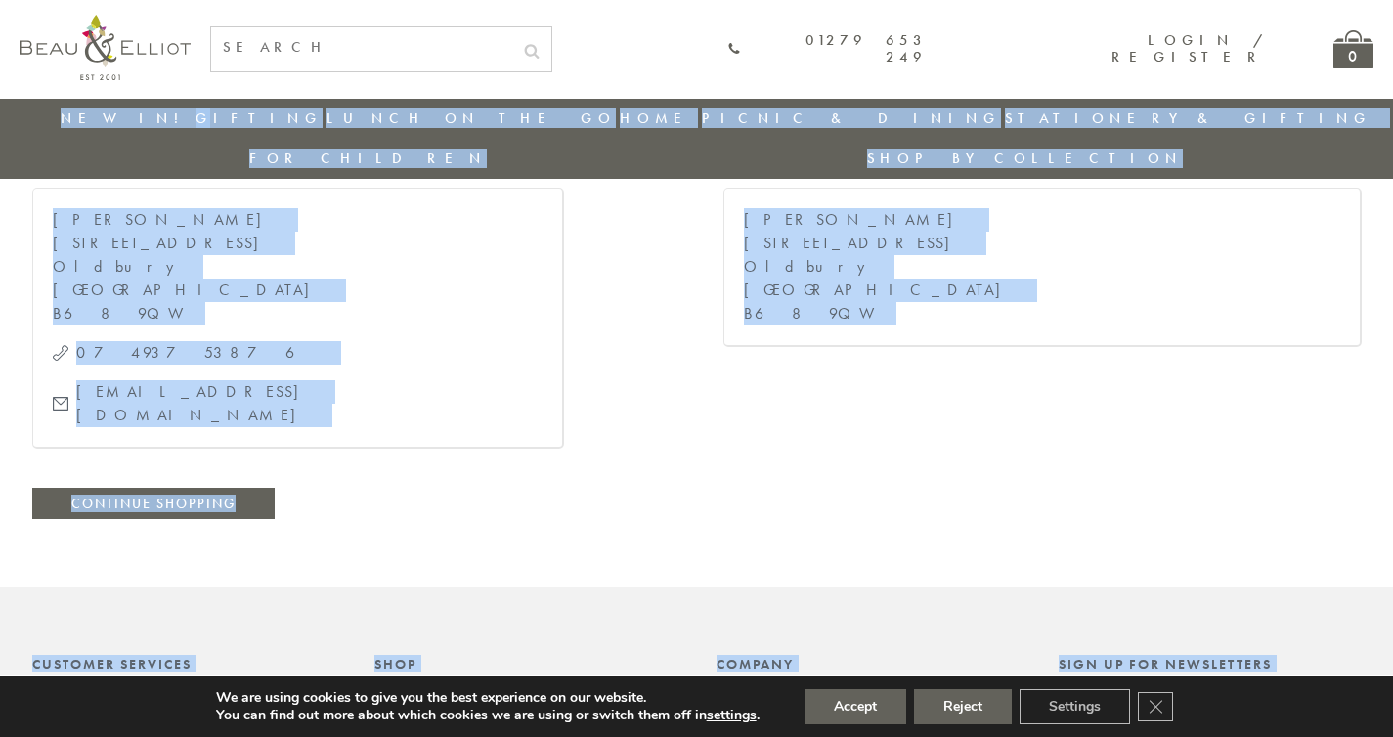
drag, startPoint x: 1407, startPoint y: 67, endPoint x: 1347, endPoint y: 655, distance: 590.6
click at [1347, 655] on html "pinterest instagram phone chevron-left chevron-right envelope twitter facebook …" at bounding box center [696, 146] width 1393 height 1931
